Goal: Information Seeking & Learning: Learn about a topic

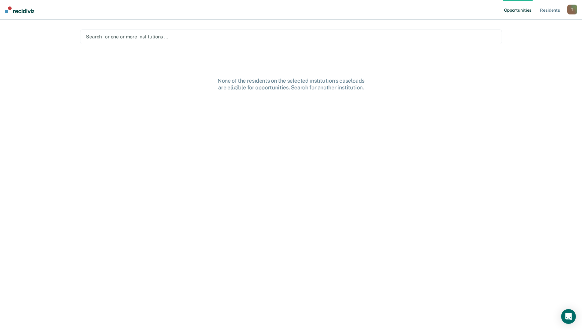
click at [138, 39] on div at bounding box center [291, 36] width 410 height 7
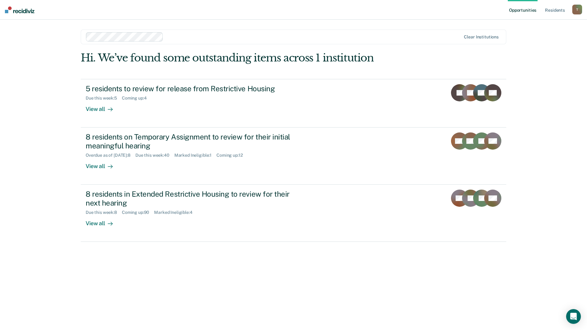
click at [282, 18] on nav "Opportunities Resident s [PERSON_NAME][EMAIL_ADDRESS][PERSON_NAME][DOMAIN_NAME]…" at bounding box center [293, 10] width 587 height 20
click at [549, 12] on link "Resident s" at bounding box center [555, 10] width 22 height 20
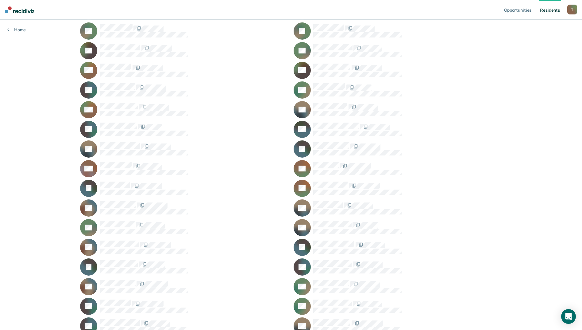
scroll to position [4038, 0]
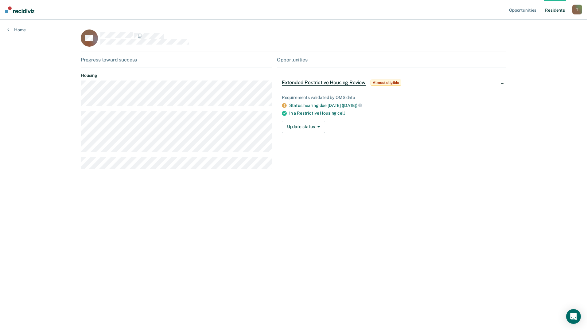
click at [553, 11] on link "Resident s" at bounding box center [555, 10] width 22 height 20
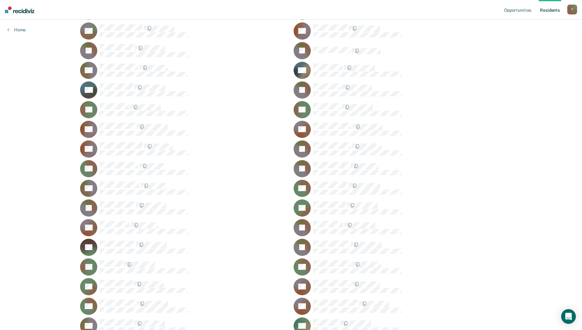
scroll to position [12210, 0]
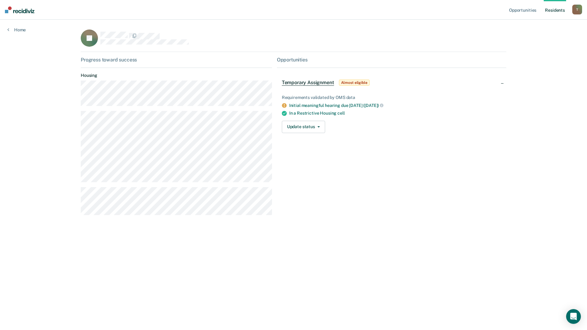
click at [560, 15] on link "Resident s" at bounding box center [555, 10] width 22 height 20
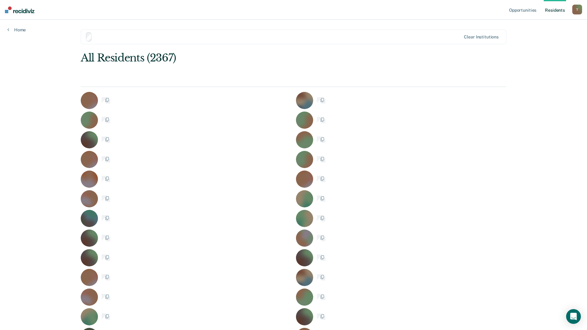
click at [555, 9] on link "Resident s" at bounding box center [555, 10] width 22 height 20
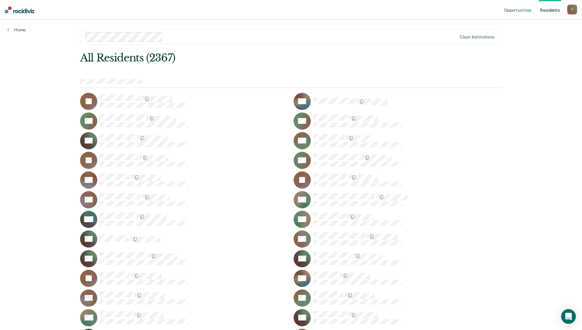
scroll to position [6120, 0]
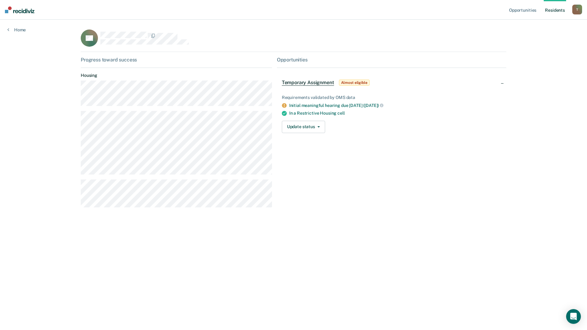
click at [579, 7] on div "T" at bounding box center [577, 10] width 10 height 10
click at [536, 40] on link "Log Out" at bounding box center [552, 40] width 49 height 5
